Goal: Book appointment/travel/reservation

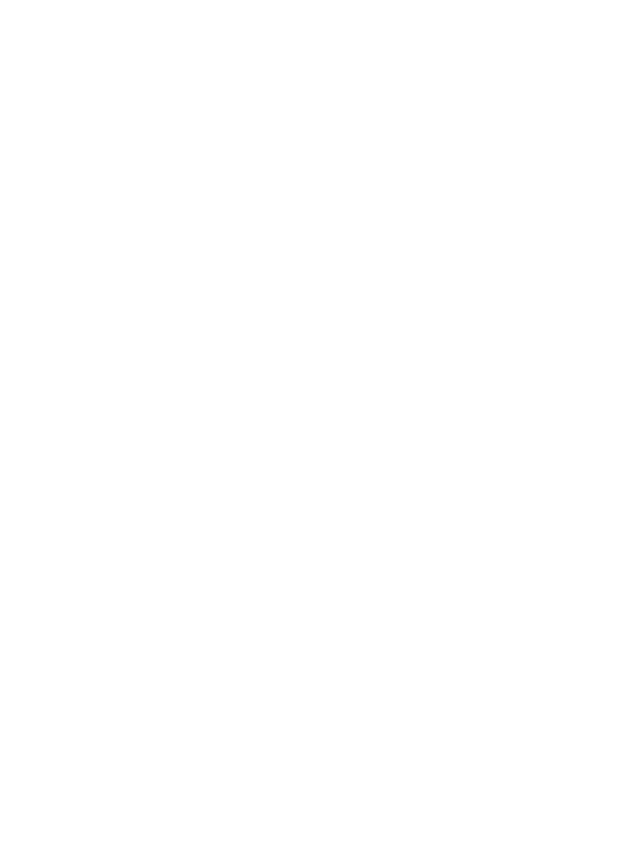
click at [82, 480] on span "Arrivo" at bounding box center [63, 474] width 48 height 11
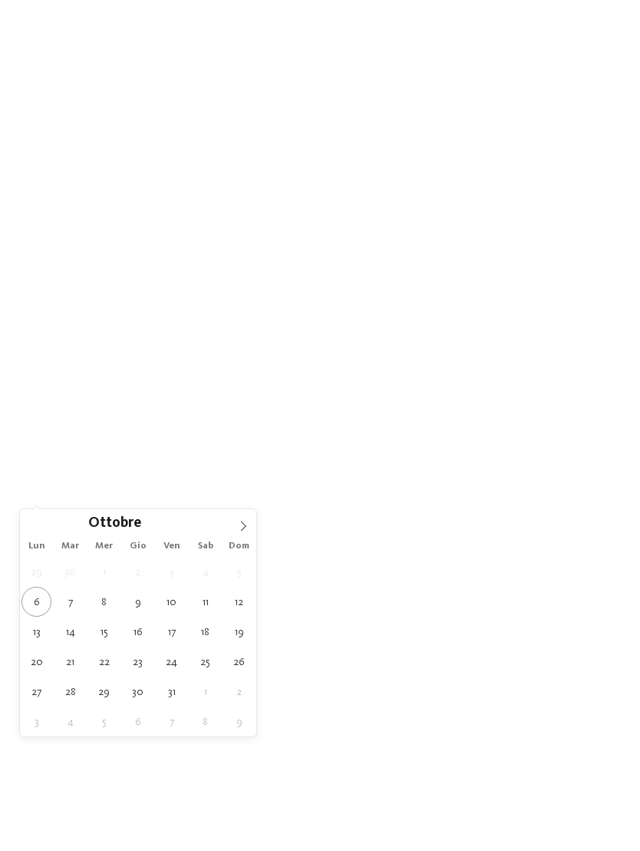
type div "30.10.2025"
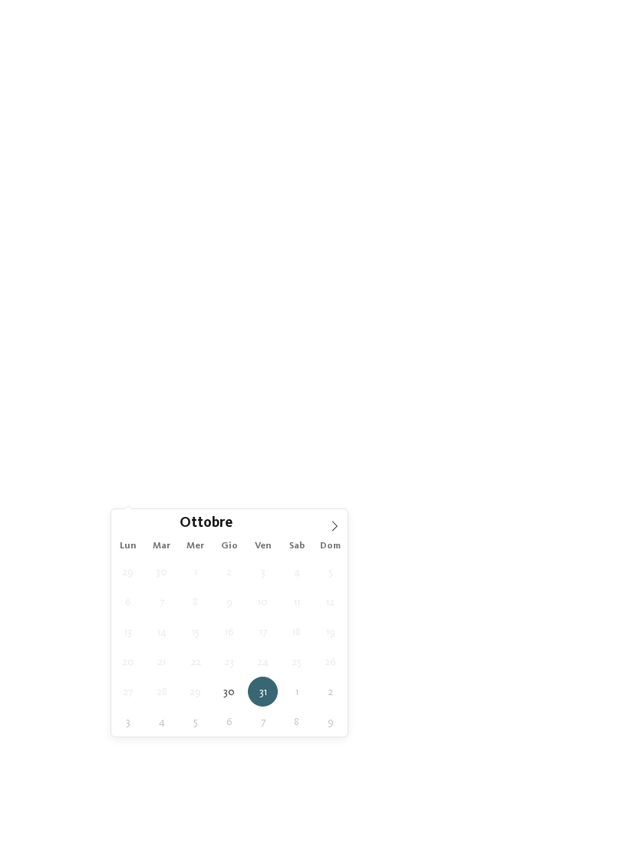
type div "01.11.2025"
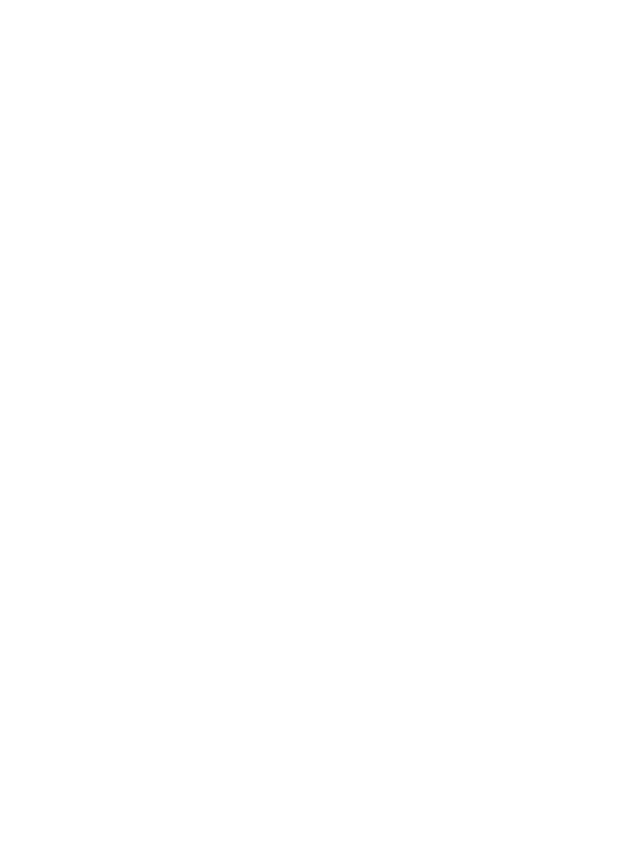
click at [280, 477] on icon at bounding box center [279, 474] width 6 height 6
click at [417, 342] on div at bounding box center [412, 349] width 15 height 15
click at [411, 372] on div at bounding box center [412, 379] width 15 height 15
click at [417, 403] on div at bounding box center [412, 410] width 15 height 15
click at [419, 434] on div at bounding box center [412, 441] width 15 height 15
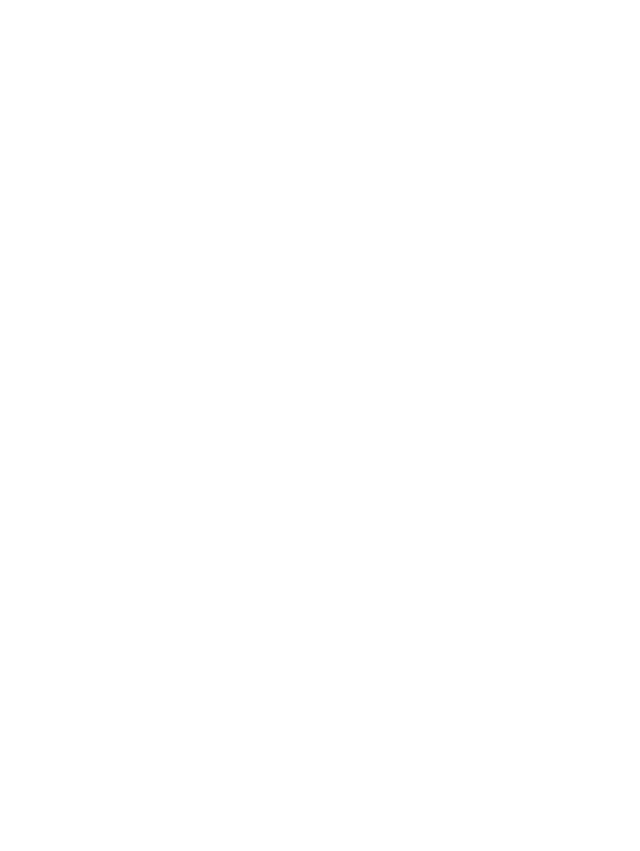
click at [417, 464] on div at bounding box center [412, 471] width 15 height 15
click at [385, 511] on div "accetta" at bounding box center [320, 526] width 200 height 31
click at [365, 480] on div "I miei desideri" at bounding box center [339, 474] width 60 height 12
click at [569, 84] on icon at bounding box center [566, 97] width 33 height 27
click at [487, 477] on icon at bounding box center [488, 474] width 6 height 6
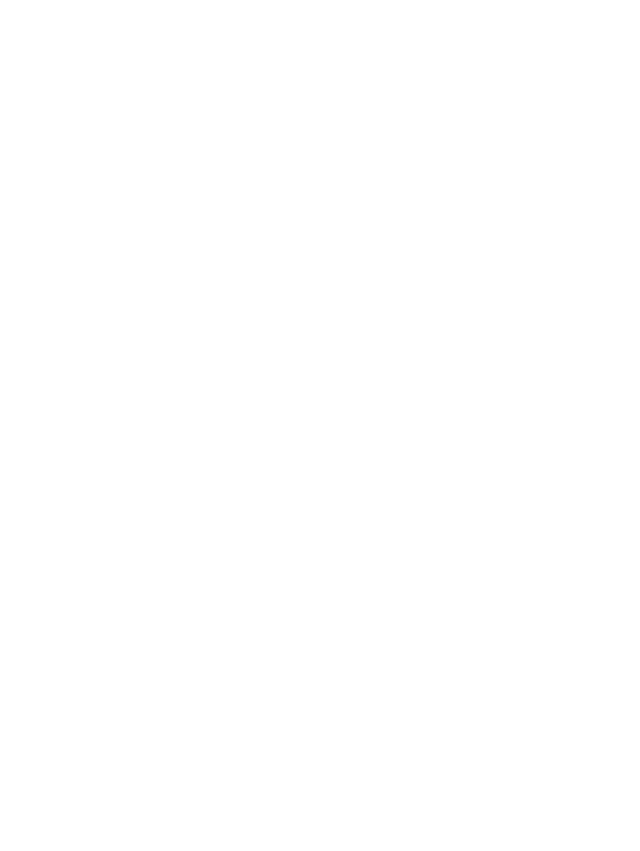
click at [392, 587] on div "accetta" at bounding box center [320, 602] width 200 height 31
click at [591, 487] on link "trova l’hotel" at bounding box center [577, 474] width 87 height 27
click at [236, 502] on h4 "****ˢ Garberhof Dolomit Family" at bounding box center [171, 512] width 251 height 20
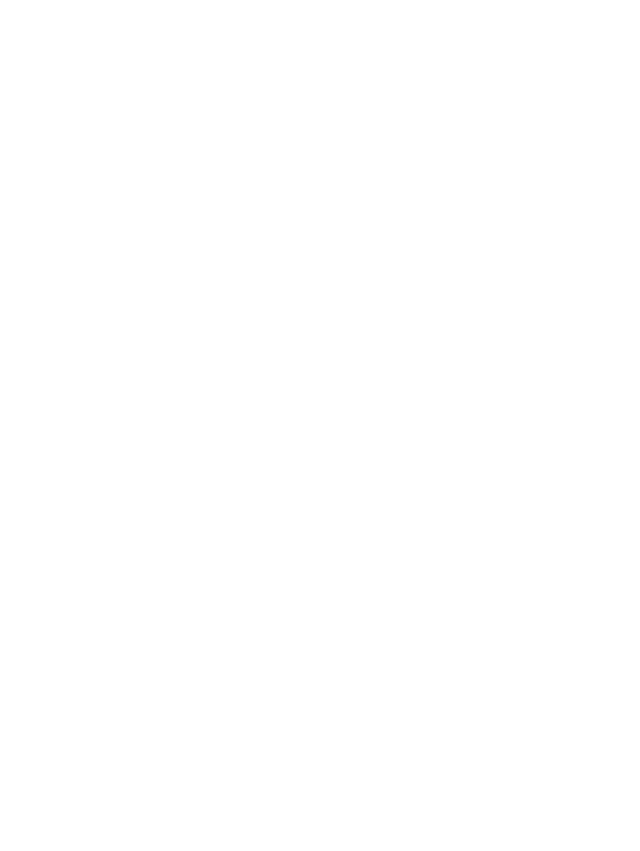
click at [616, 266] on icon at bounding box center [609, 279] width 33 height 27
